Goal: Transaction & Acquisition: Book appointment/travel/reservation

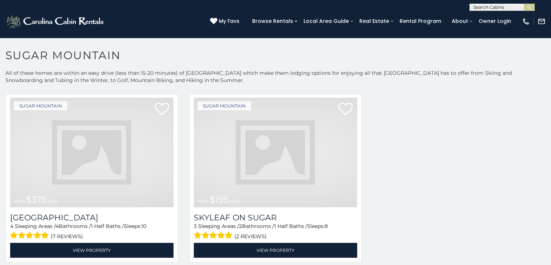
scroll to position [197, 0]
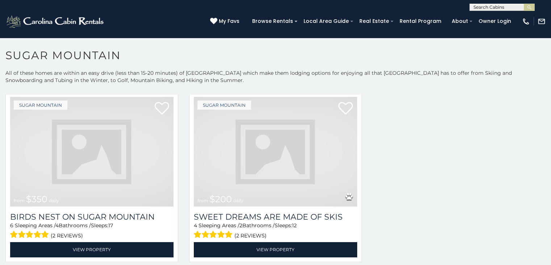
click at [274, 141] on img at bounding box center [276, 151] width 164 height 109
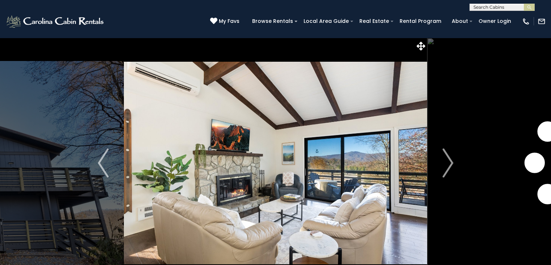
scroll to position [25, 0]
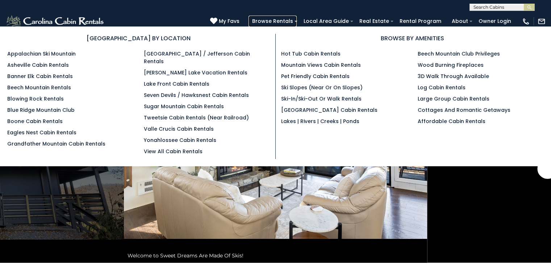
click at [297, 24] on link "Browse Rentals" at bounding box center [273, 21] width 48 height 11
